Goal: Information Seeking & Learning: Learn about a topic

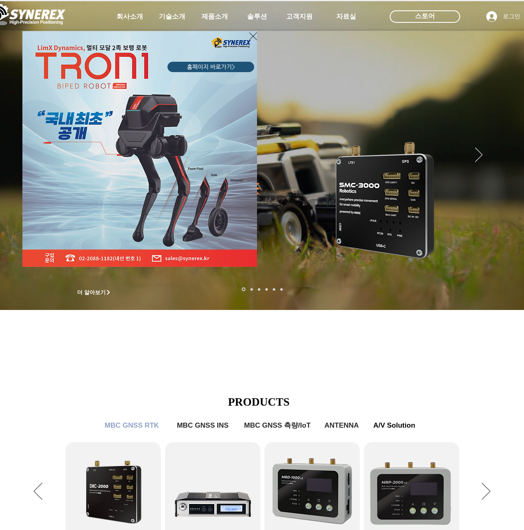
click at [247, 37] on img "LimX Dinamics" at bounding box center [139, 149] width 235 height 236
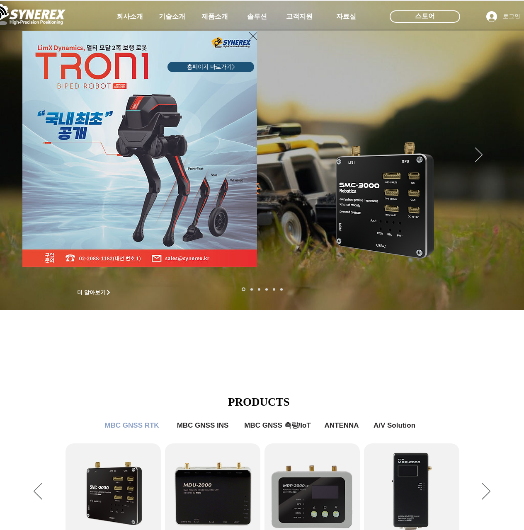
click at [256, 38] on icon "사이트로 돌아가기" at bounding box center [253, 36] width 8 height 10
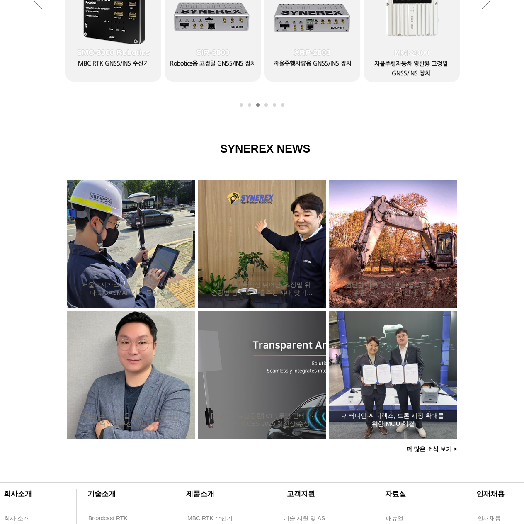
scroll to position [580, 0]
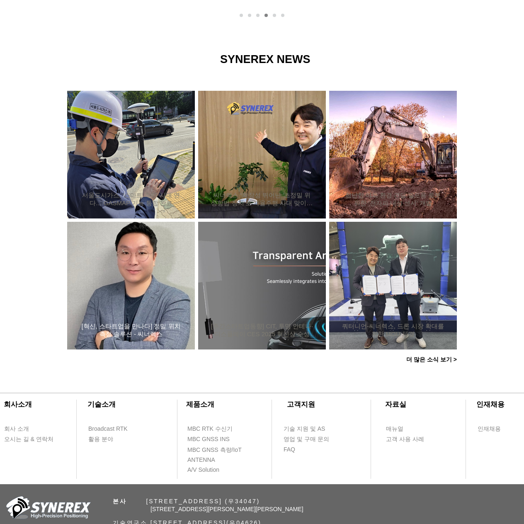
click at [154, 324] on h2 "[혁신, 스타트업을 만나다] 정밀 위치측정 솔루션 - 씨너렉스" at bounding box center [131, 330] width 103 height 16
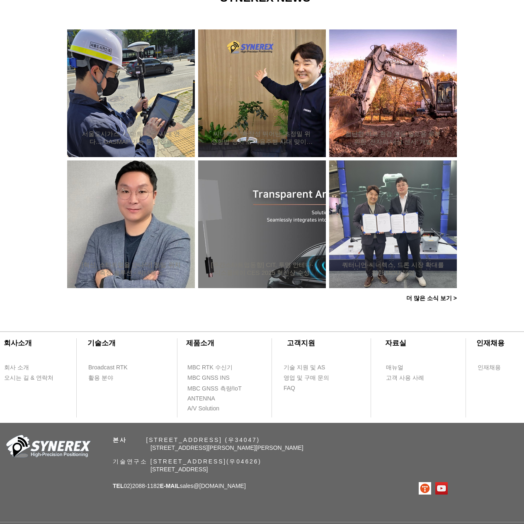
scroll to position [652, 0]
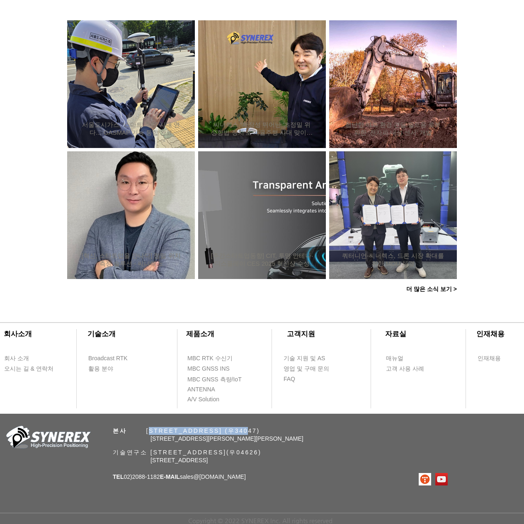
drag, startPoint x: 274, startPoint y: 429, endPoint x: 154, endPoint y: 428, distance: 120.2
click at [154, 428] on span "본사 ​ [STREET_ADDRESS] (우34047)" at bounding box center [186, 430] width 147 height 7
copy span "[STREET_ADDRESS]"
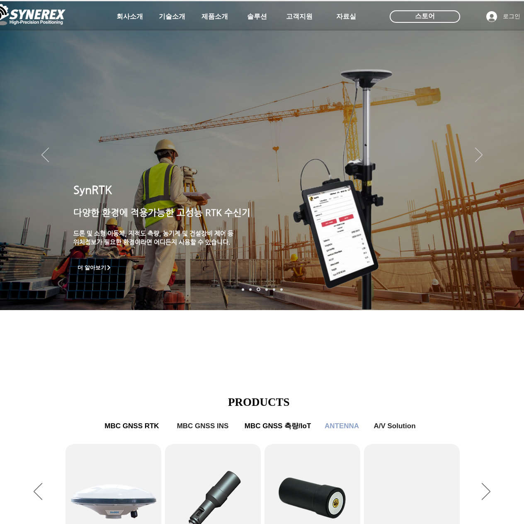
scroll to position [249, 0]
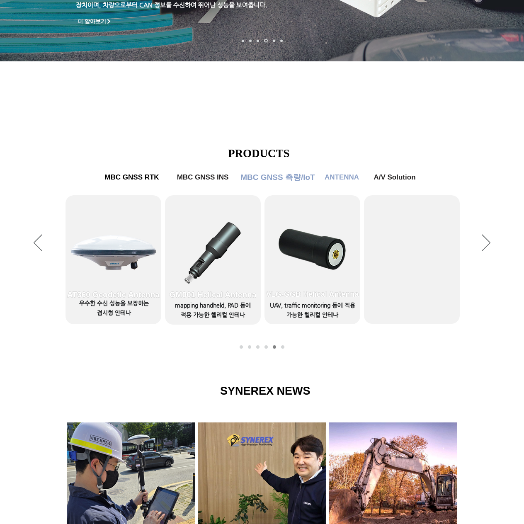
click at [290, 178] on span "MBC GNSS 측량/IoT" at bounding box center [277, 177] width 74 height 11
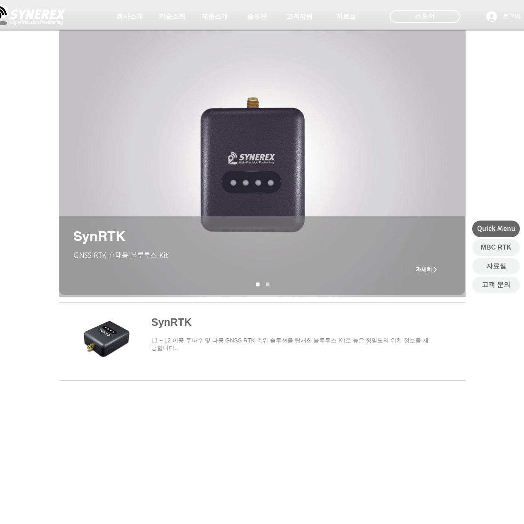
click at [186, 316] on span "main content" at bounding box center [262, 339] width 406 height 77
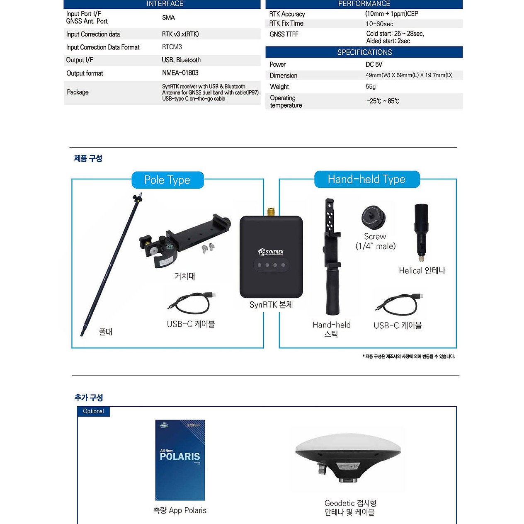
scroll to position [2320, 0]
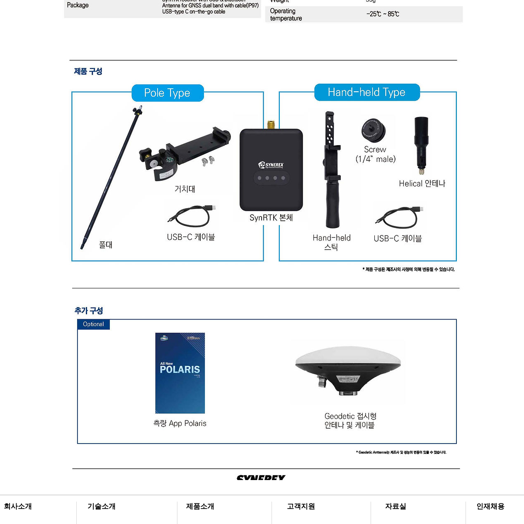
scroll to position [1989, 0]
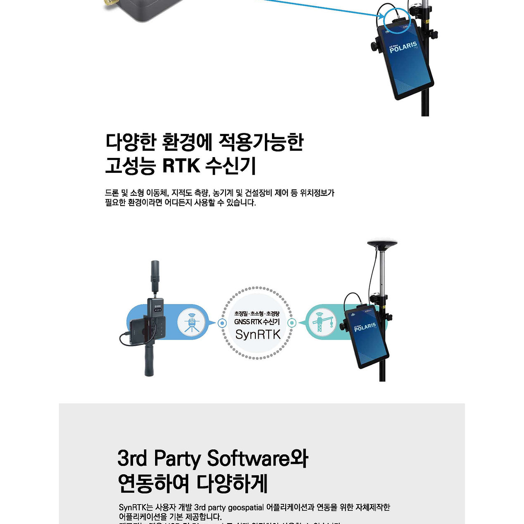
scroll to position [829, 0]
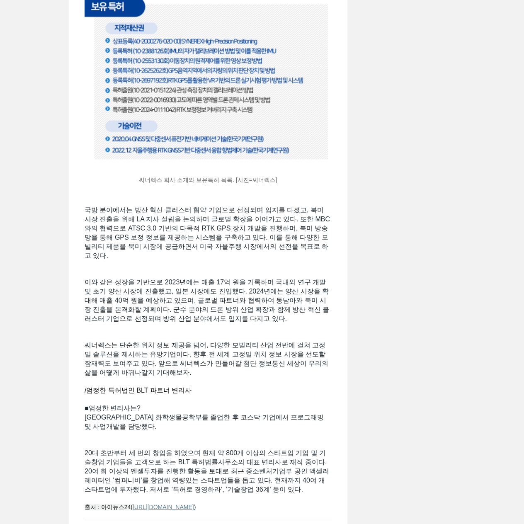
scroll to position [1858, 0]
